Goal: Task Accomplishment & Management: Complete application form

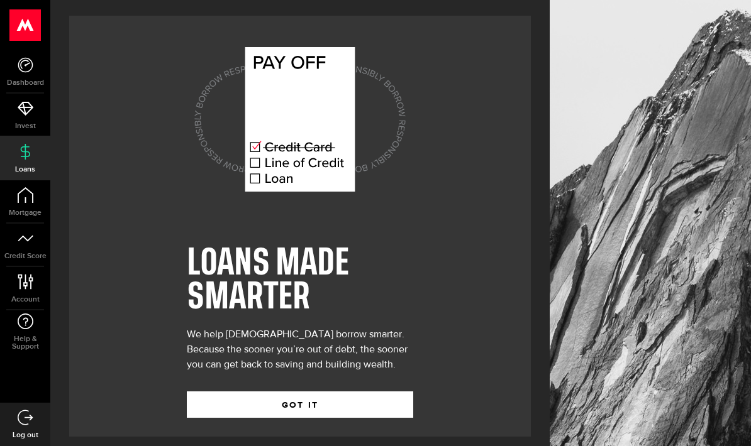
scroll to position [50, 0]
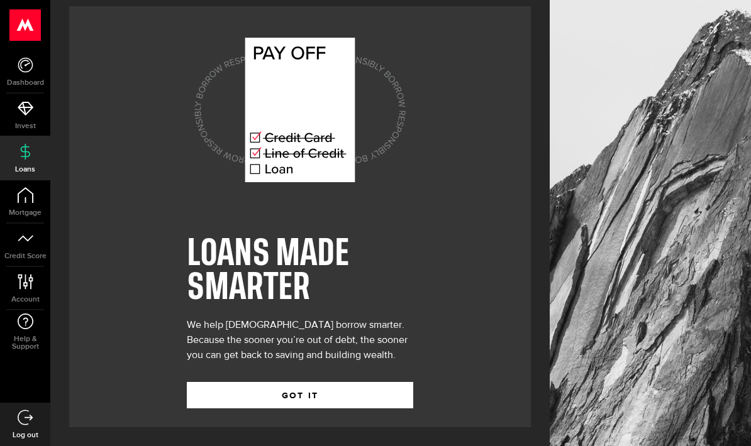
click at [297, 382] on button "GOT IT" at bounding box center [300, 395] width 226 height 26
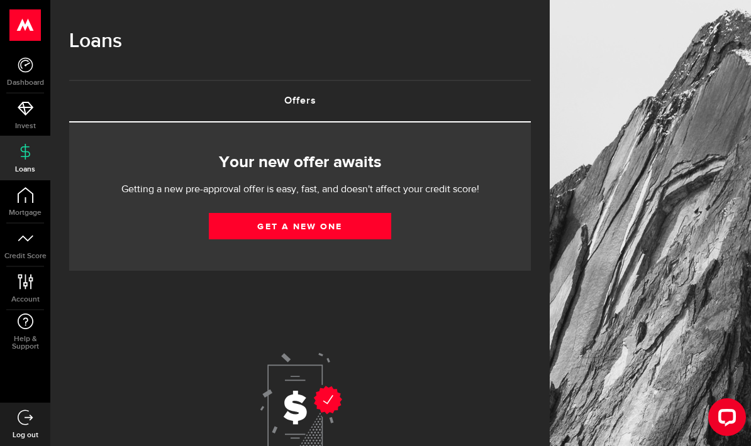
click at [348, 218] on link "Get a new one" at bounding box center [300, 226] width 182 height 26
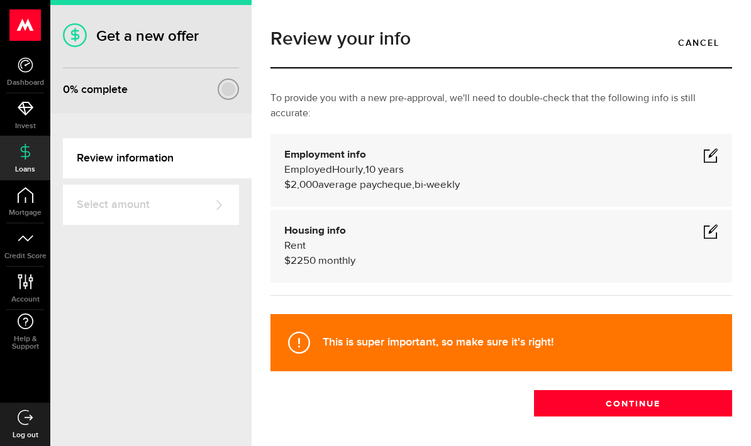
click at [655, 402] on button "Continue" at bounding box center [633, 403] width 198 height 26
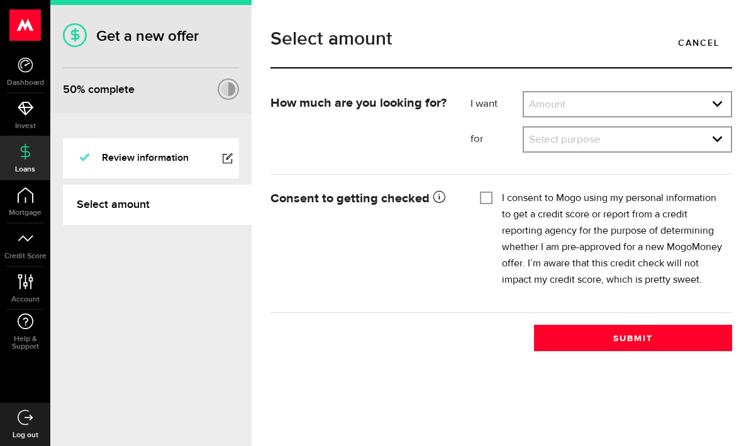
click at [721, 103] on select "Amount $500 $1000 $2000 $3000 $4000 $5000 $6000 $7000 $8000 $9000 $10000 $11000…" at bounding box center [627, 105] width 207 height 26
select select "5000"
click at [720, 141] on select "Select purpose Credit Card Refinancing/Pay Off Credit Cards Debt Consolidation …" at bounding box center [627, 141] width 207 height 26
select select "Emergency Loan"
